Goal: Task Accomplishment & Management: Complete application form

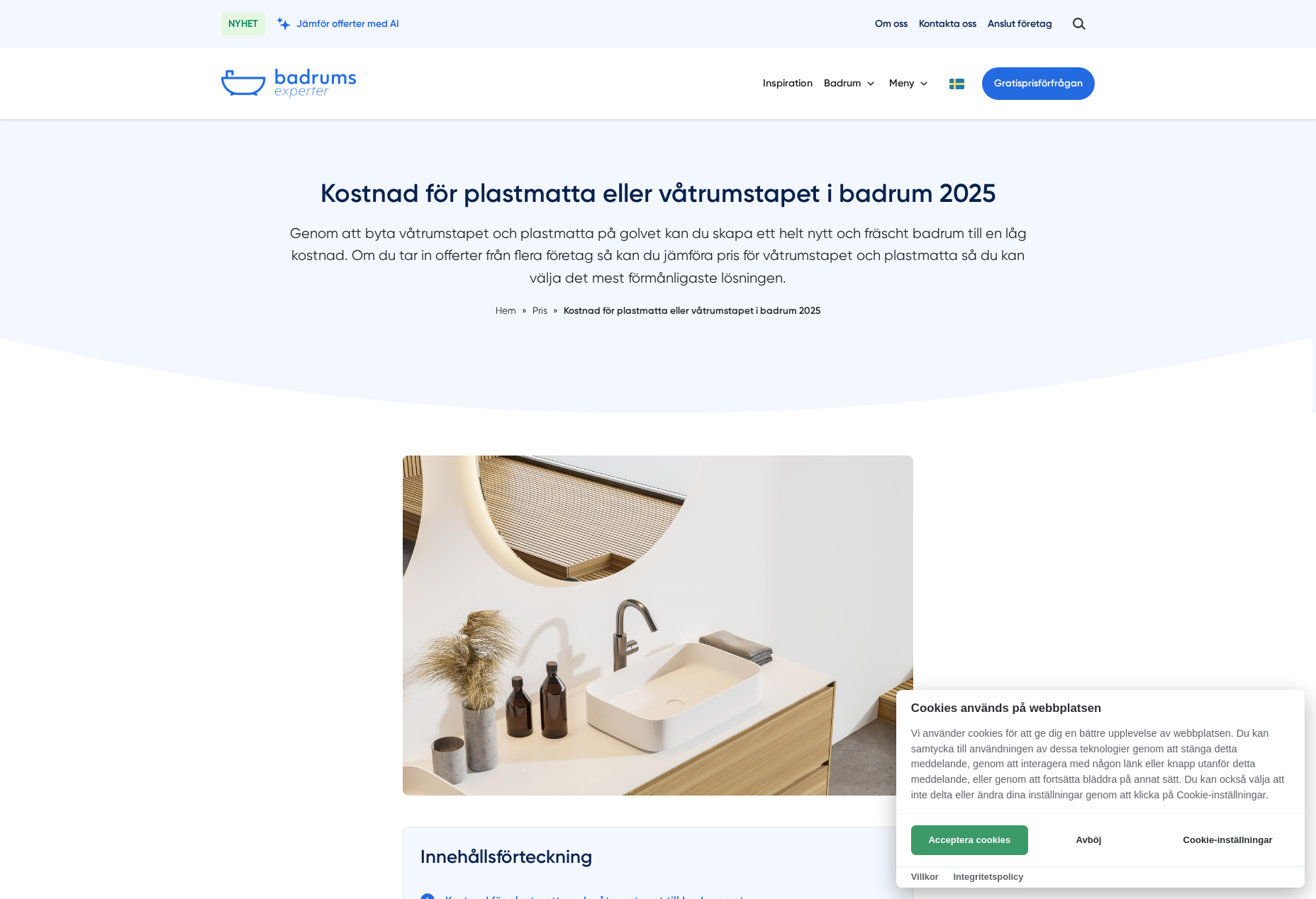
click at [981, 842] on button "Acceptera cookies" at bounding box center [969, 840] width 117 height 30
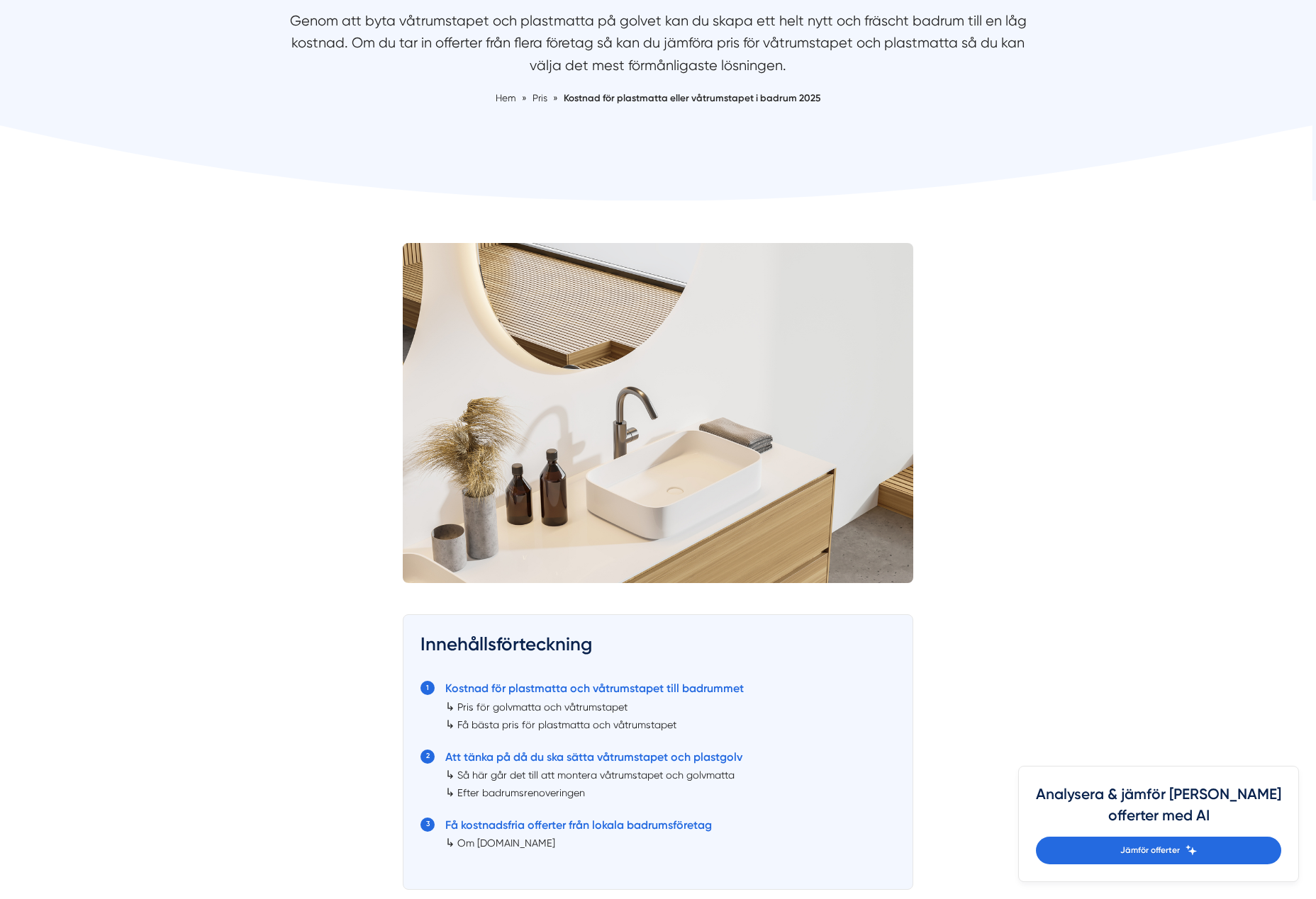
scroll to position [284, 0]
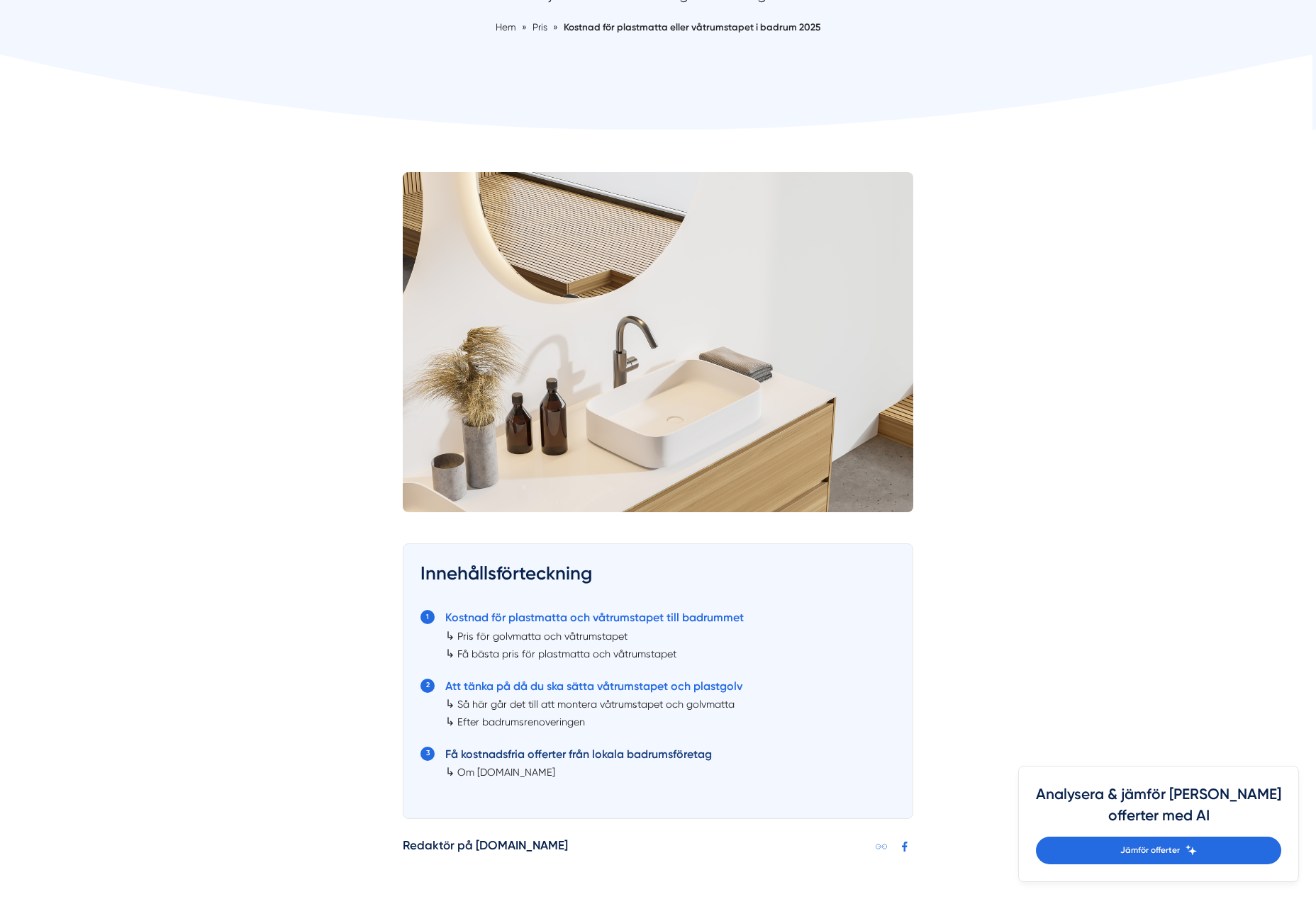
click at [654, 752] on link "Få kostnadsfria offerter från lokala badrumsföretag" at bounding box center [578, 754] width 266 height 13
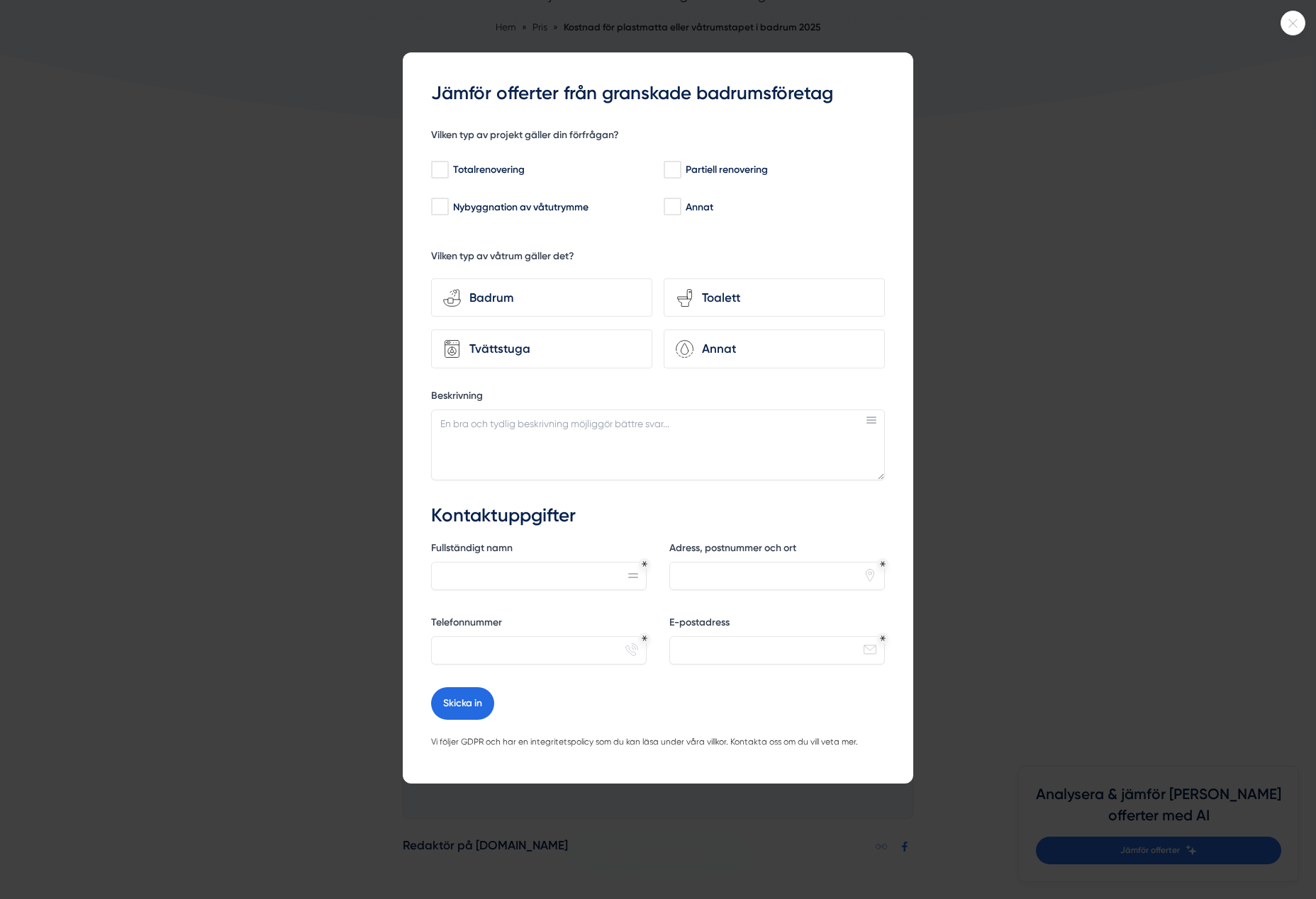
scroll to position [5078, 0]
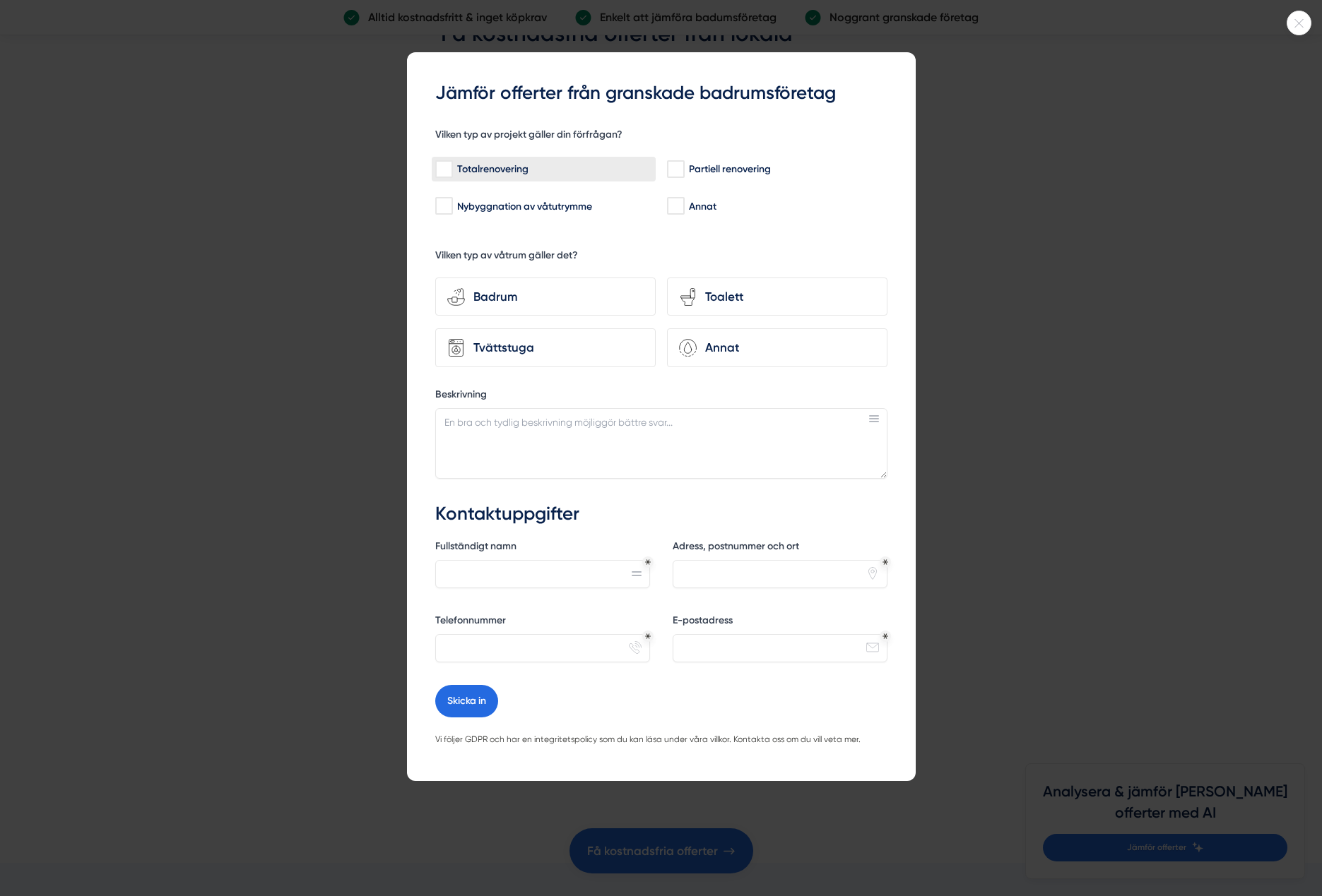
click at [443, 168] on input "Totalrenovering" at bounding box center [444, 169] width 16 height 14
checkbox input "true"
click at [578, 288] on div "Badrum" at bounding box center [554, 296] width 179 height 19
click at [0, 0] on input "bathroom-tub-towel Badrum" at bounding box center [0, 0] width 0 height 0
click at [712, 285] on div "toilet-seat Toalett" at bounding box center [777, 297] width 221 height 39
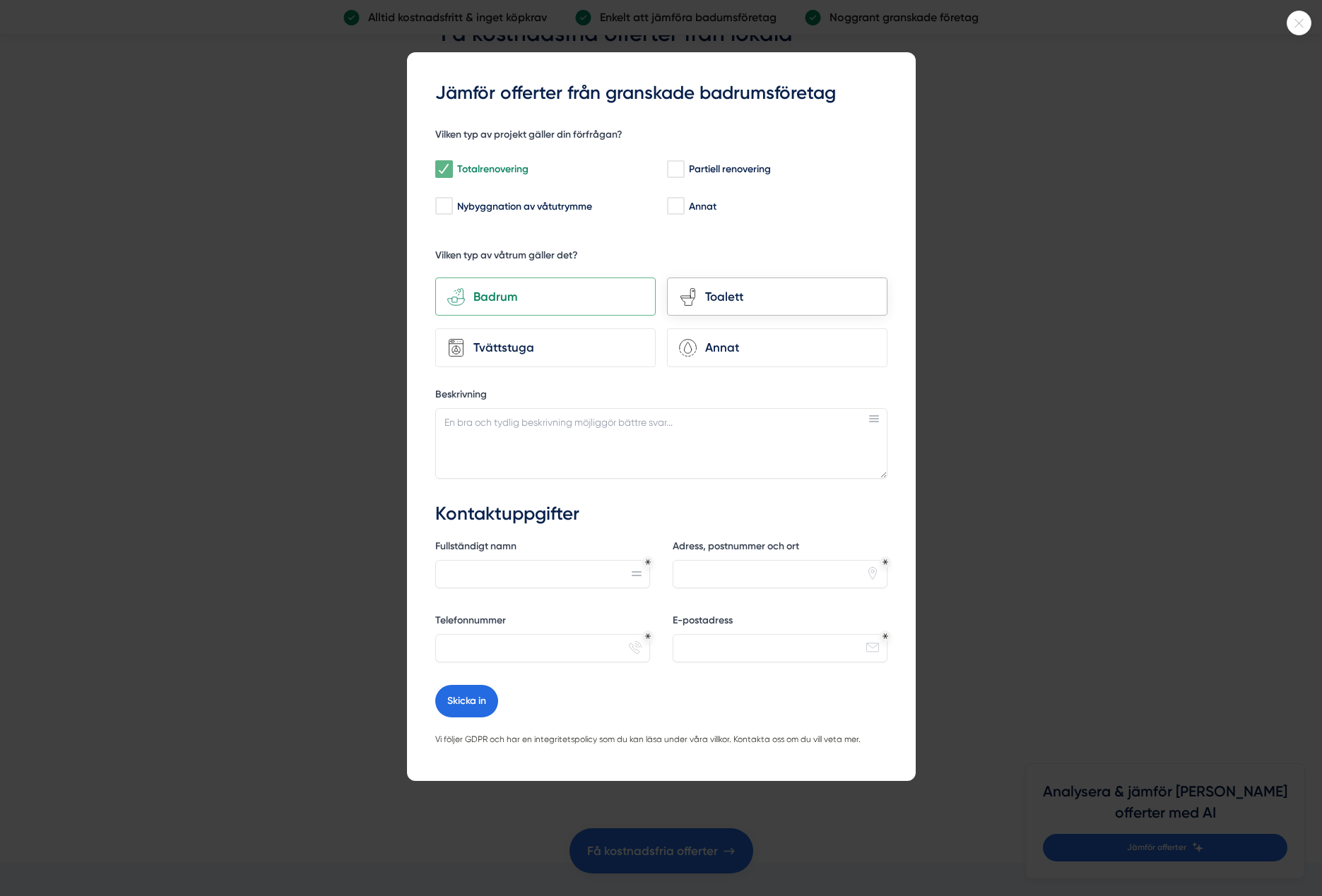
click at [0, 0] on input "toilet-seat Toalett" at bounding box center [0, 0] width 0 height 0
click at [730, 296] on div "Toalett" at bounding box center [786, 296] width 179 height 19
click at [0, 0] on input "toilet-seat Toalett" at bounding box center [0, 0] width 0 height 0
click at [1298, 24] on icon at bounding box center [1298, 23] width 24 height 8
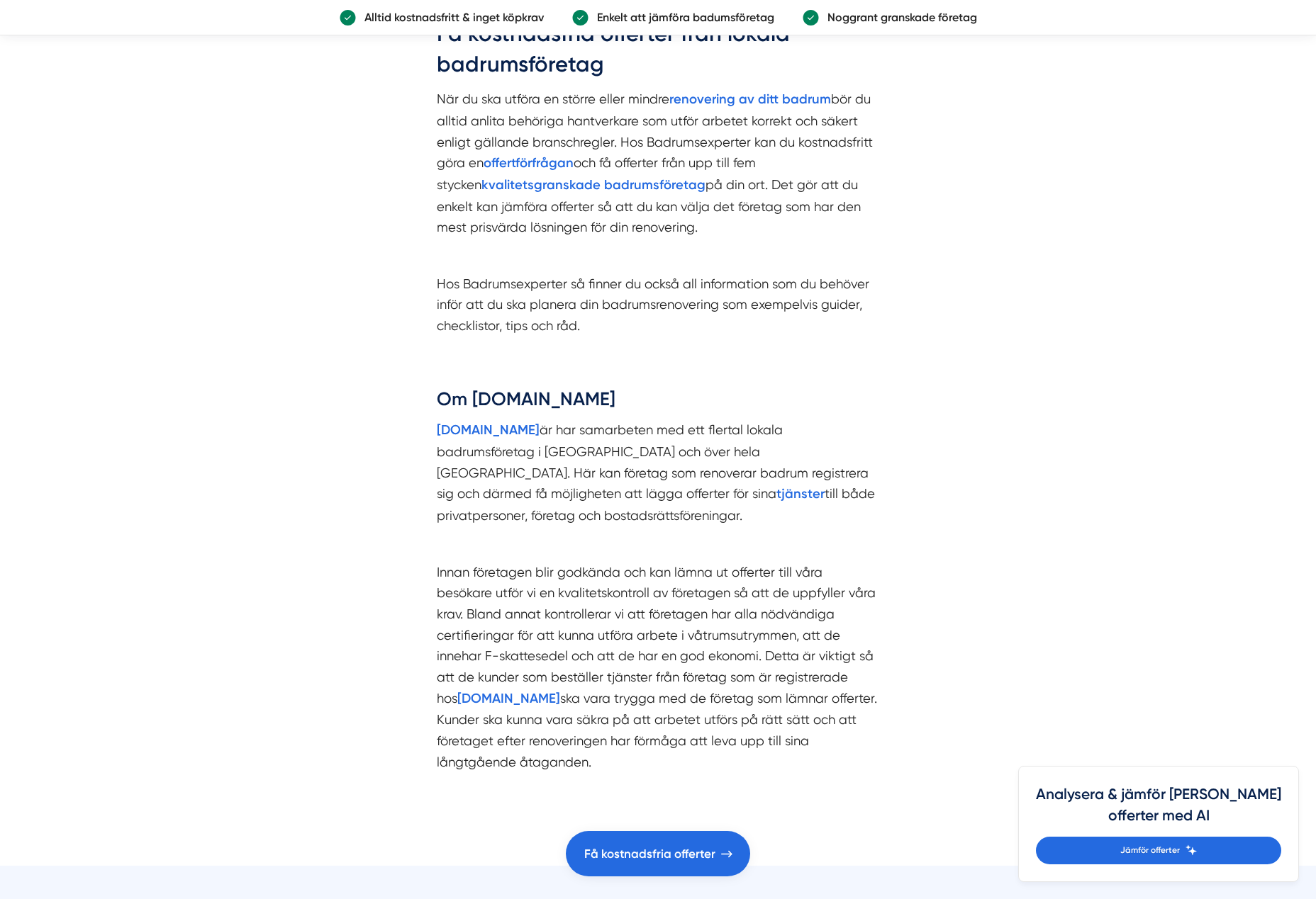
scroll to position [284, 0]
